Goal: Information Seeking & Learning: Learn about a topic

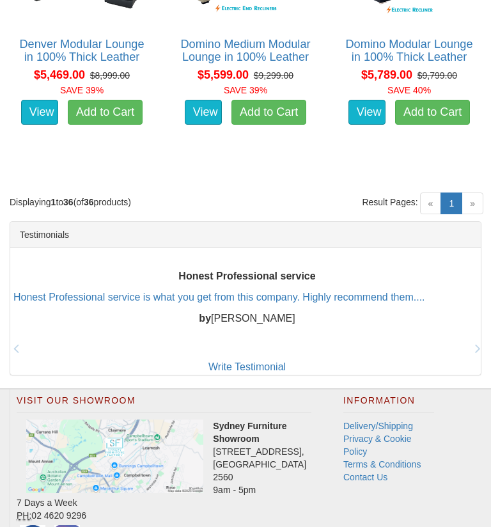
scroll to position [3448, 0]
click at [404, 420] on link "Delivery/Shipping" at bounding box center [378, 425] width 70 height 10
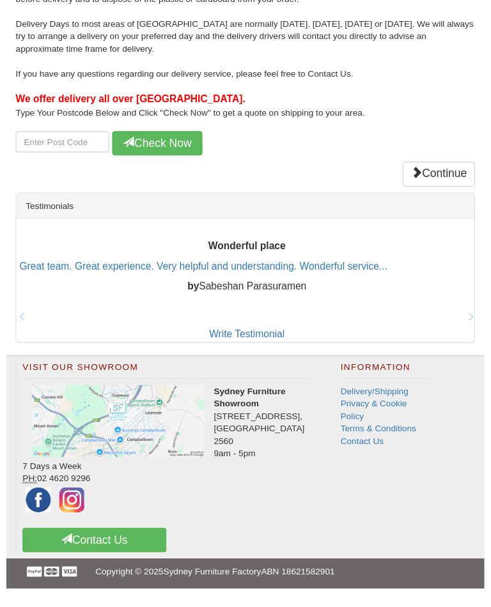
scroll to position [295, 0]
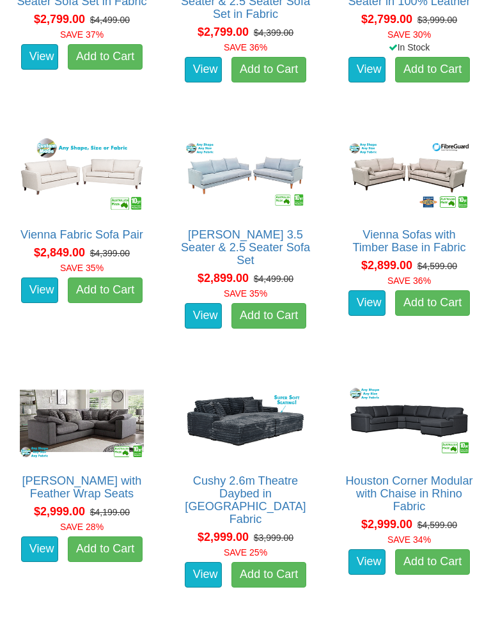
scroll to position [3726, 0]
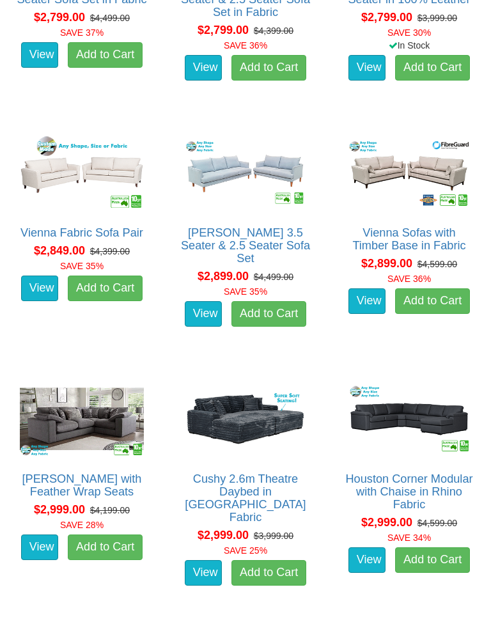
click at [79, 229] on link "Vienna Fabric Sofa Pair" at bounding box center [81, 232] width 123 height 13
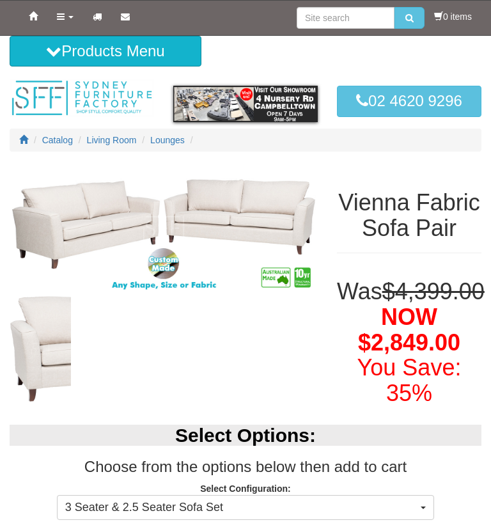
click at [127, 255] on img at bounding box center [164, 228] width 308 height 128
